Goal: Information Seeking & Learning: Find specific fact

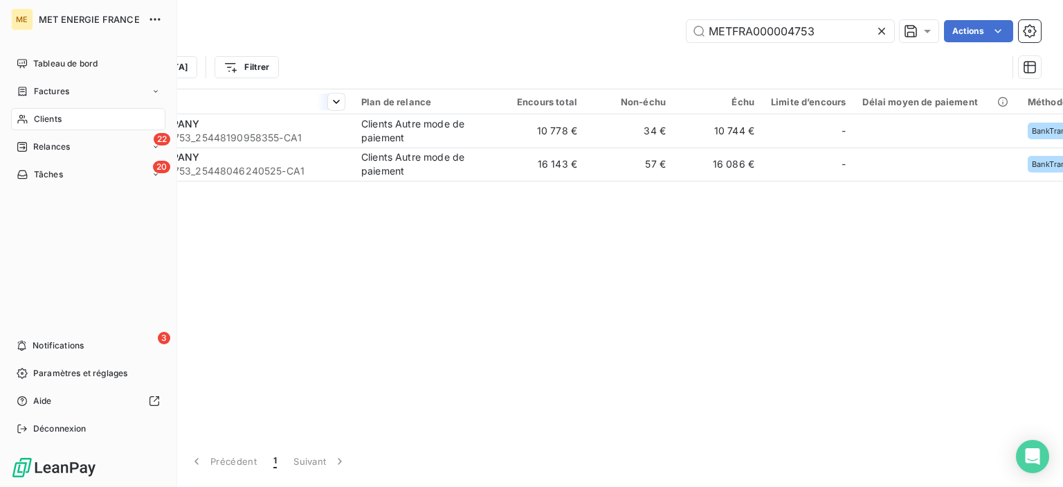
drag, startPoint x: 55, startPoint y: 93, endPoint x: 213, endPoint y: 93, distance: 157.1
click at [55, 93] on span "Factures" at bounding box center [51, 91] width 35 height 12
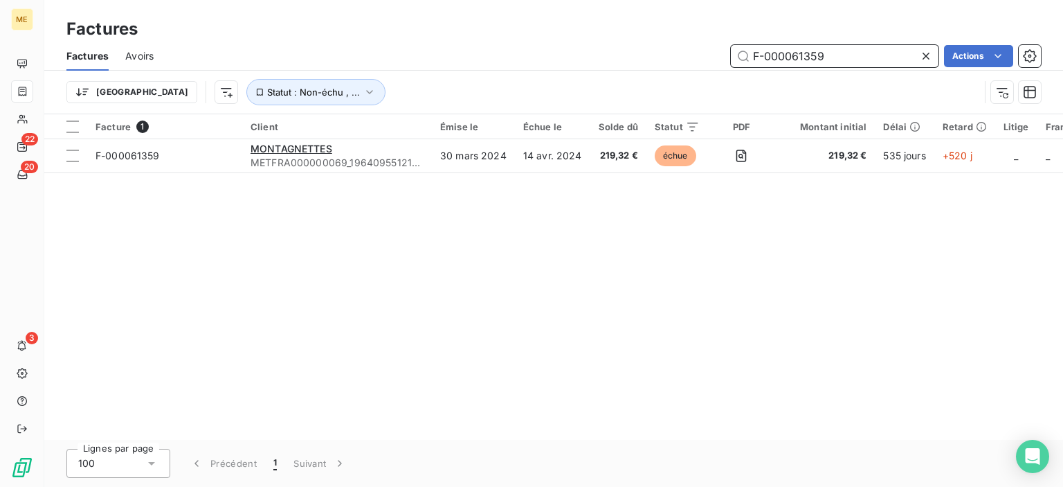
drag, startPoint x: 849, startPoint y: 53, endPoint x: 719, endPoint y: 53, distance: 130.8
click at [719, 53] on div "F-000061359 Actions" at bounding box center [605, 56] width 871 height 22
paste input "250142352"
type input "F-250142352"
click at [653, 338] on div "Facture 1 Client Émise le Échue le Solde dû Statut PDF Montant initial Délai Re…" at bounding box center [553, 276] width 1019 height 325
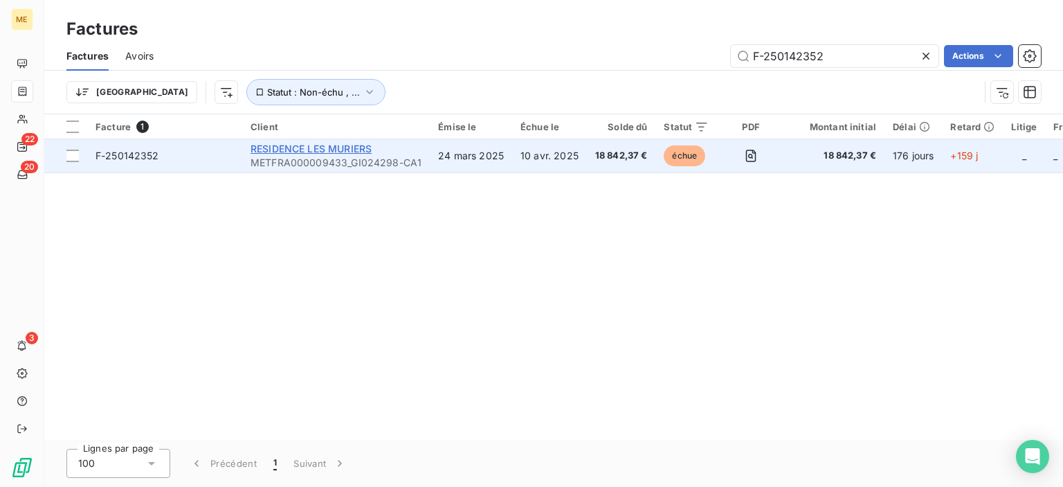
click at [302, 153] on span "RESIDENCE LES MURIERS" at bounding box center [311, 149] width 121 height 12
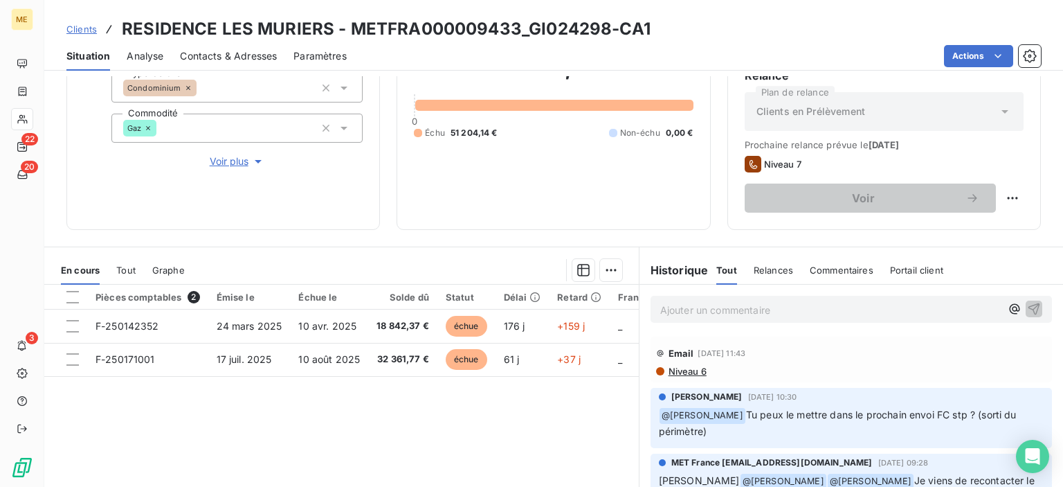
scroll to position [244, 0]
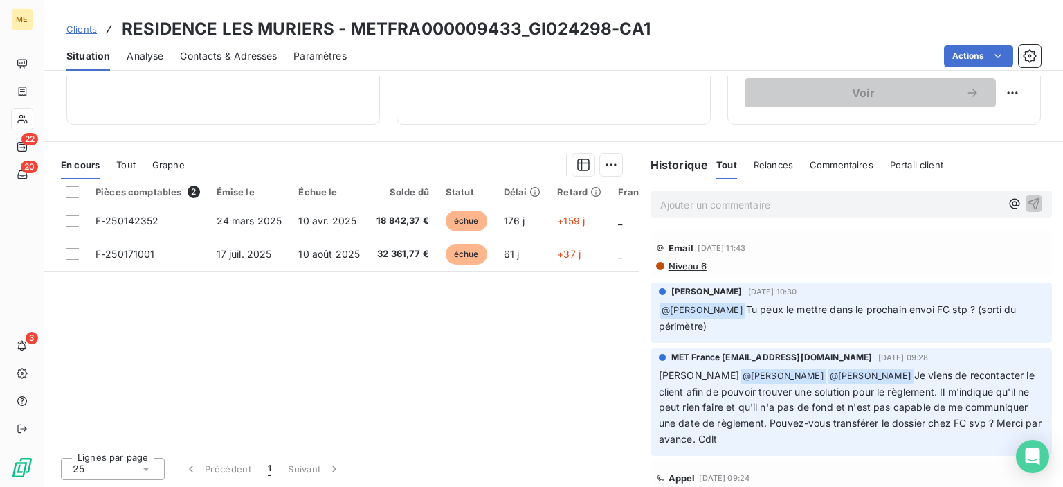
click at [121, 170] on div "Tout" at bounding box center [125, 164] width 19 height 29
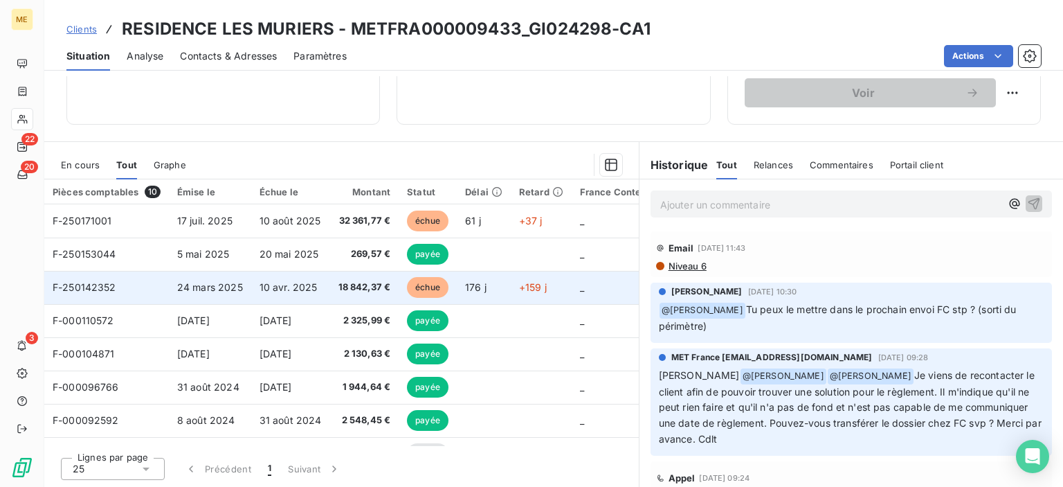
click at [240, 285] on span "24 mars 2025" at bounding box center [210, 287] width 66 height 12
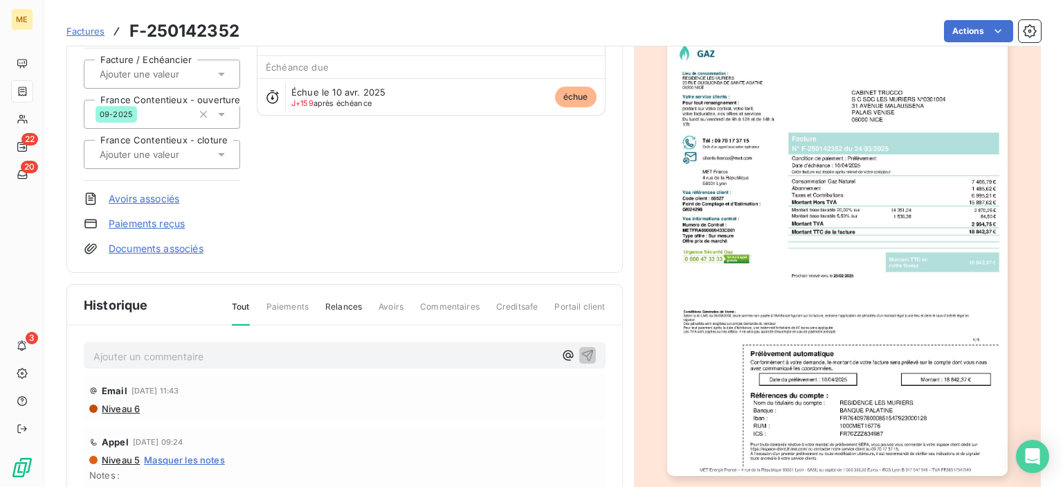
scroll to position [208, 0]
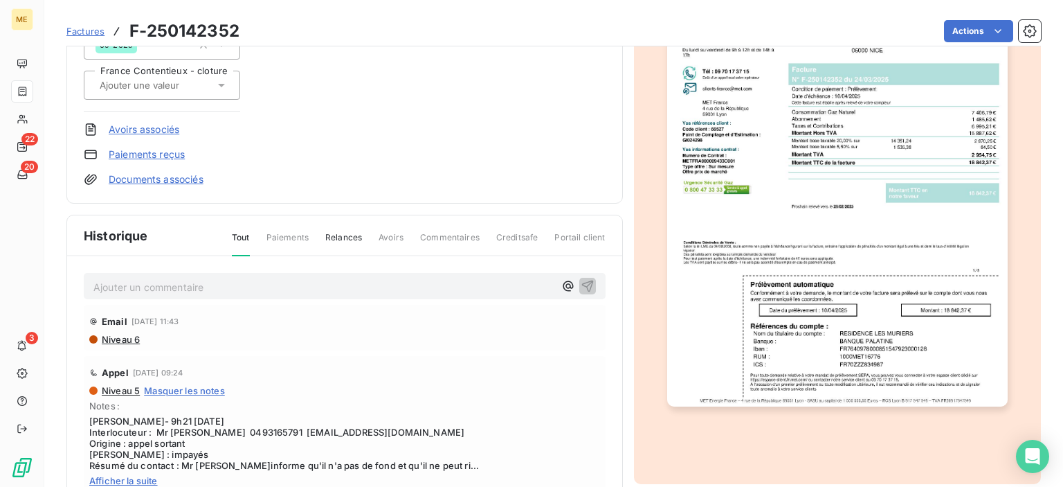
click at [904, 253] on img "button" at bounding box center [837, 165] width 341 height 481
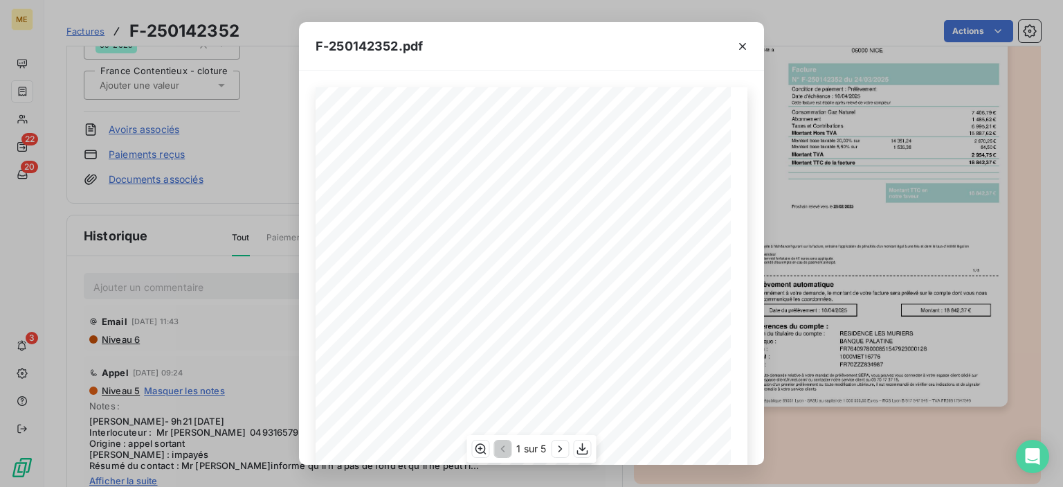
click at [572, 225] on div "Conditions Générales de Vente : Selon la loi LME du [DATE], toute somme non pay…" at bounding box center [532, 380] width 432 height 587
click at [582, 448] on icon "button" at bounding box center [582, 449] width 11 height 12
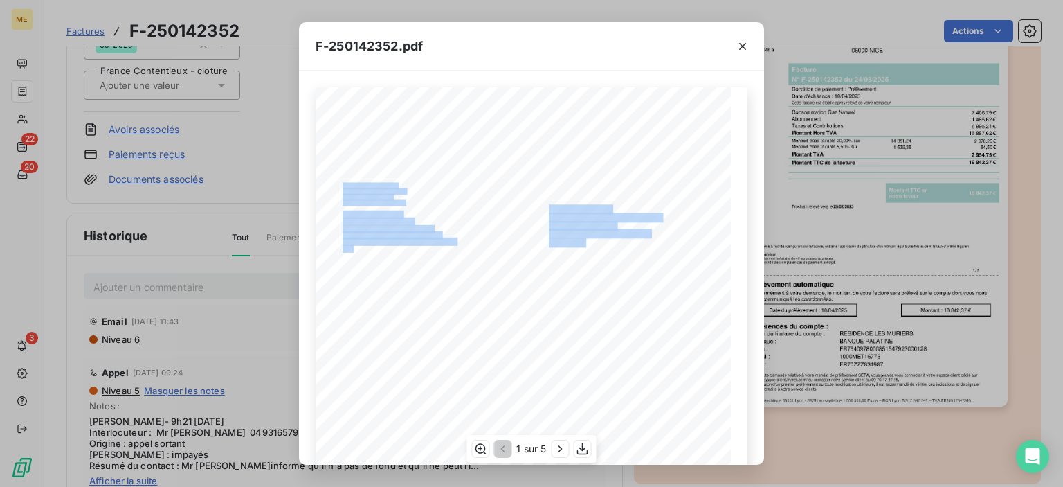
click at [541, 204] on div "Conditions Générales de Vente : Selon la loi LME du [DATE], toute somme non pay…" at bounding box center [532, 380] width 432 height 587
copy div "Loremipsum Dolorsita co Adipi : Elits do eiu TEM in 55/45/7888, utlab etdol mag…"
click at [569, 215] on span "S C SDC LES MURIERS N°0301004" at bounding box center [605, 216] width 112 height 7
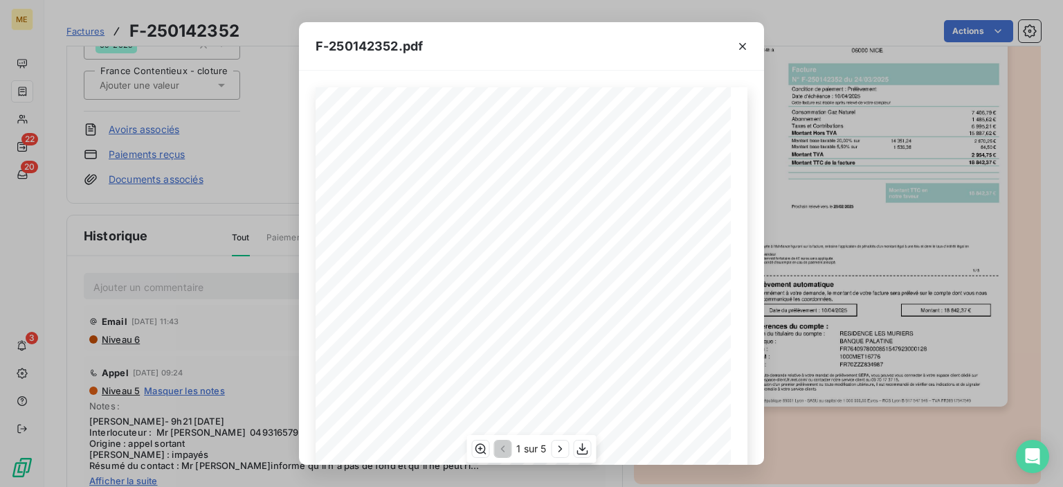
click at [551, 210] on div "Conditions Générales de Vente : Selon la loi LME du [DATE], toute somme non pay…" at bounding box center [532, 380] width 432 height 587
click at [581, 230] on div "Conditions Générales de Vente : Selon la loi LME du [DATE], toute somme non pay…" at bounding box center [532, 380] width 432 height 587
click at [750, 42] on button "button" at bounding box center [743, 46] width 22 height 22
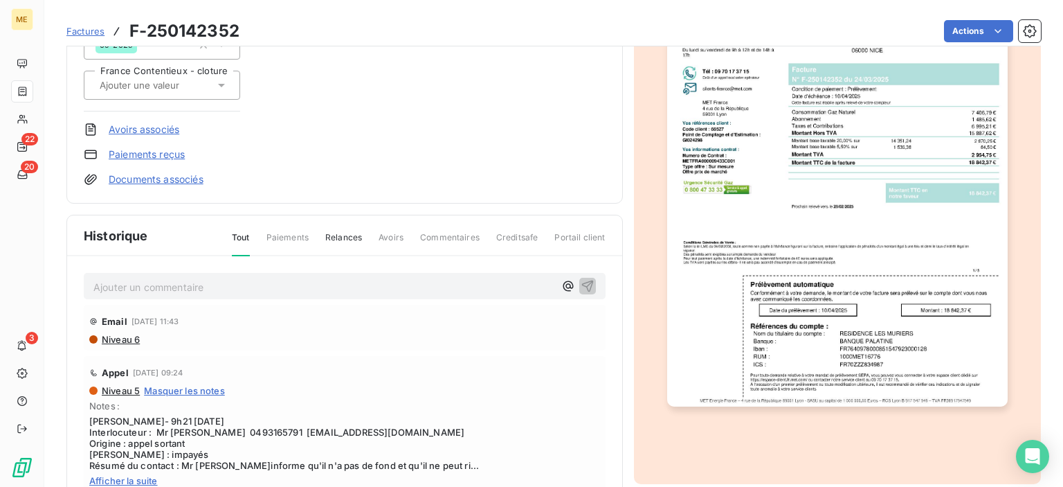
click at [81, 35] on span "Factures" at bounding box center [85, 31] width 38 height 11
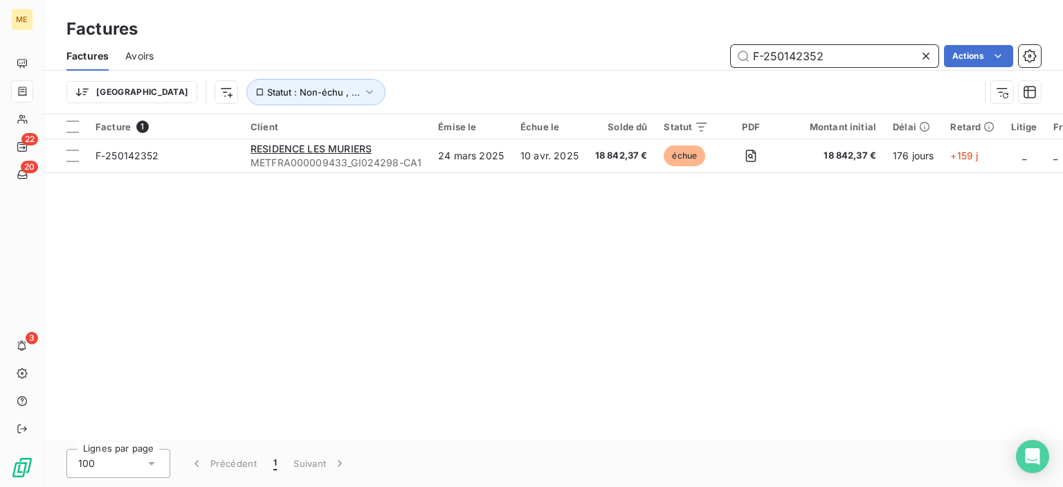
click at [820, 59] on input "F-250142352" at bounding box center [835, 56] width 208 height 22
drag, startPoint x: 844, startPoint y: 57, endPoint x: 709, endPoint y: 57, distance: 135.0
click at [709, 57] on div "F-250142352 Actions" at bounding box center [605, 56] width 871 height 22
paste input "000066527"
type input "F-000066527"
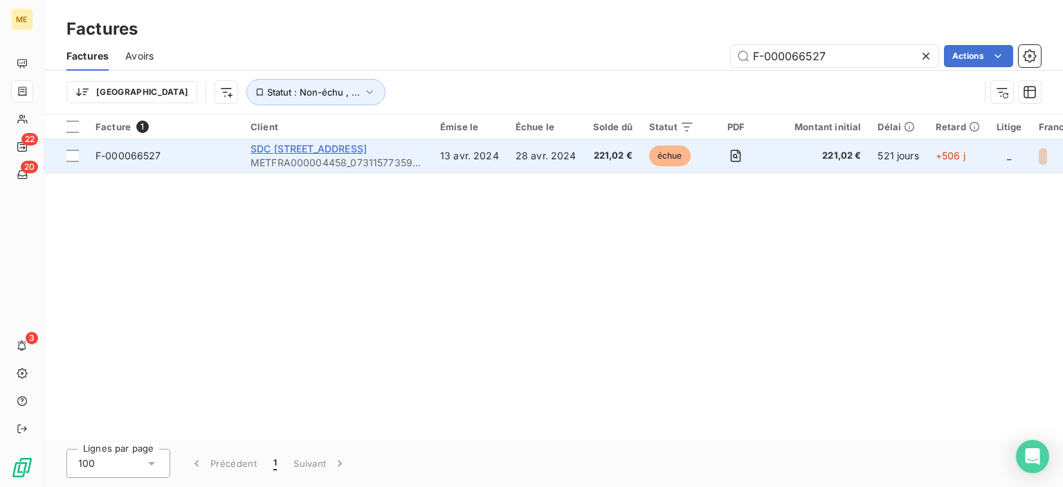
click at [307, 149] on span "SDC [STREET_ADDRESS]" at bounding box center [309, 149] width 116 height 12
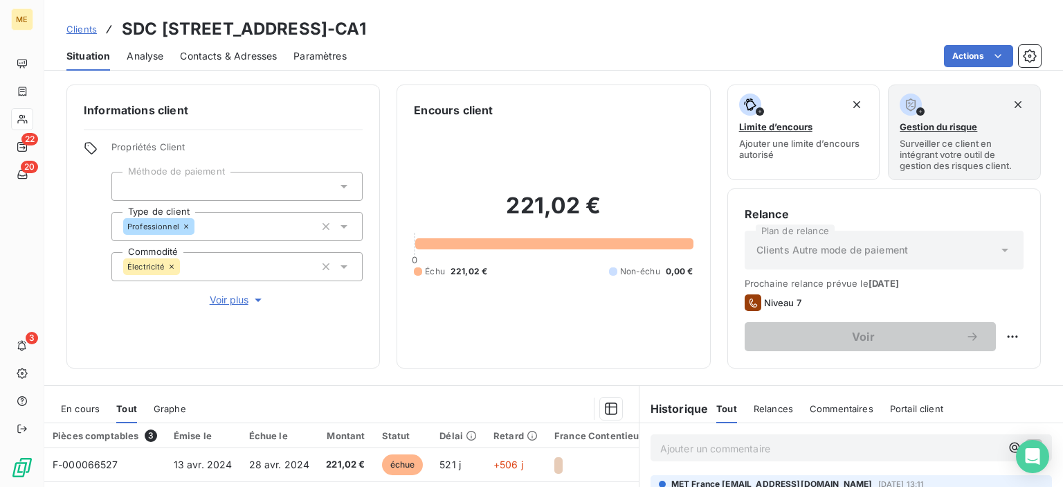
scroll to position [208, 0]
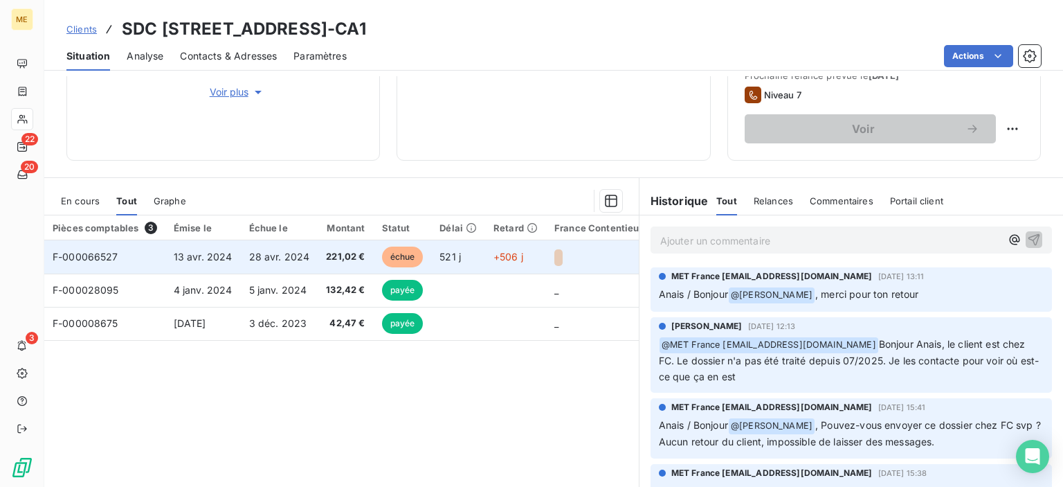
click at [127, 258] on td "F-000066527" at bounding box center [104, 256] width 121 height 33
